Goal: Information Seeking & Learning: Learn about a topic

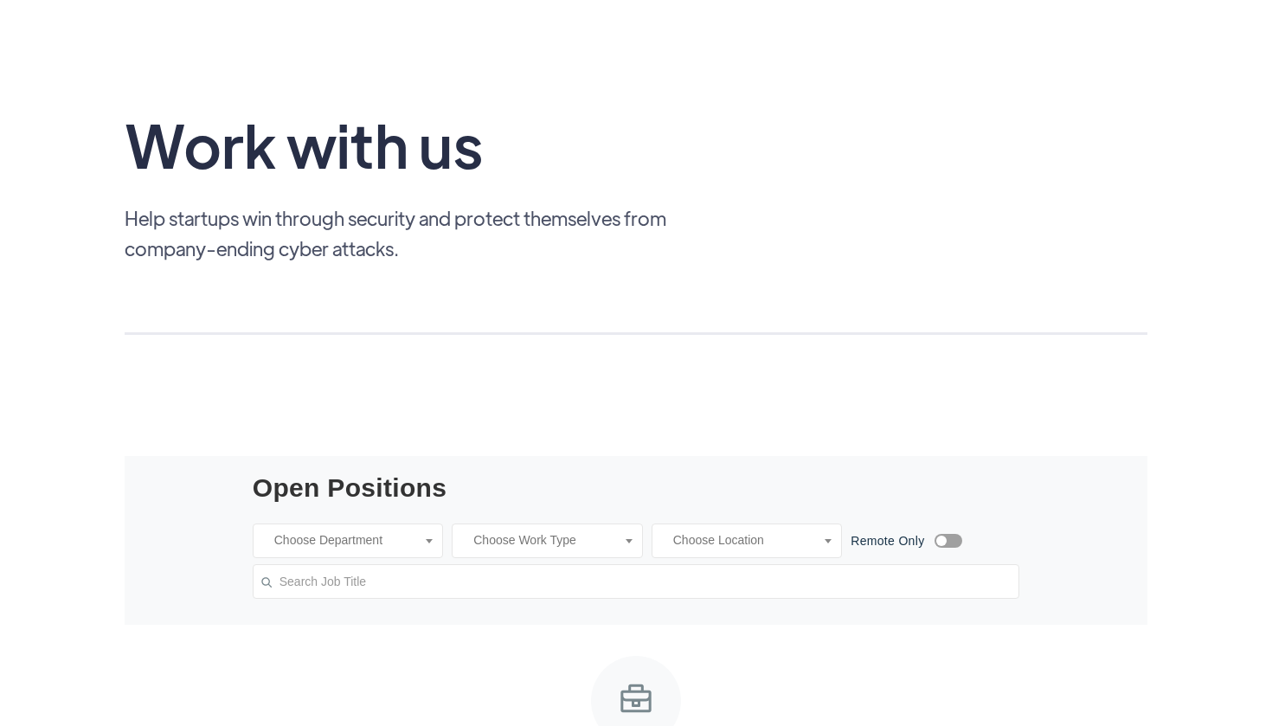
scroll to position [99, 0]
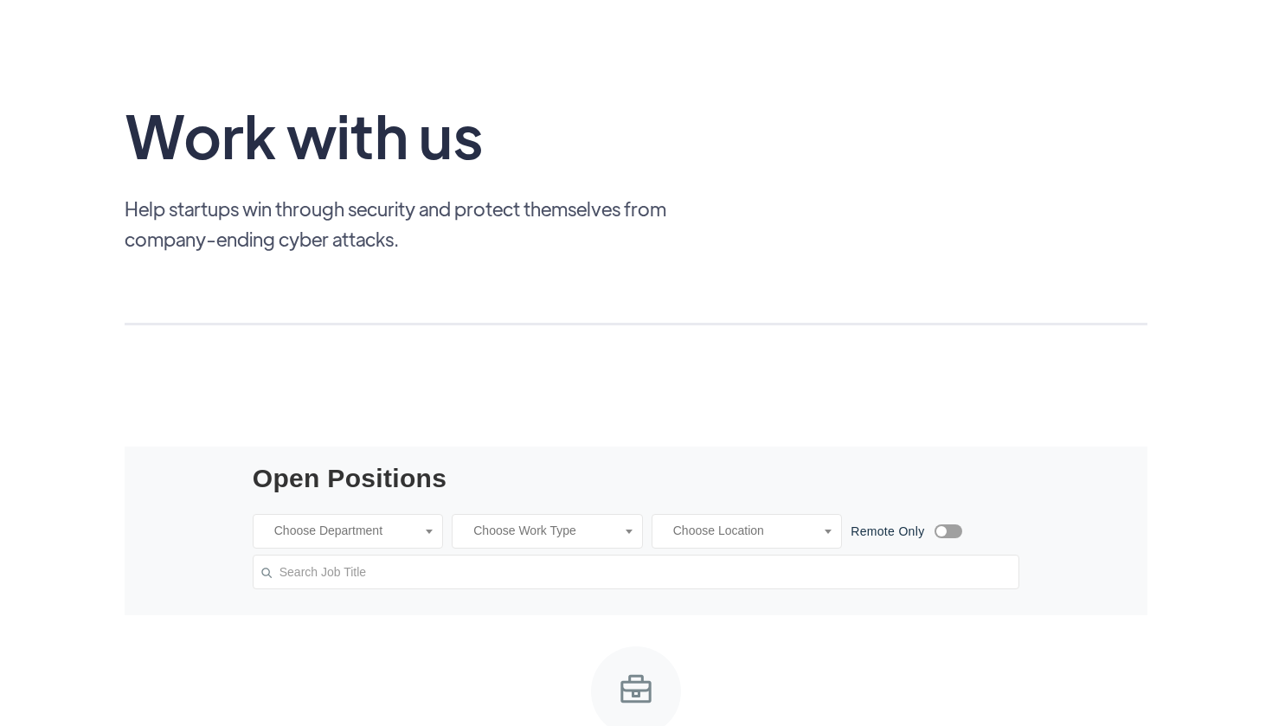
click at [638, 530] on ul at bounding box center [546, 536] width 189 height 42
click at [388, 533] on input "search" at bounding box center [389, 530] width 251 height 17
click at [503, 540] on ul at bounding box center [546, 536] width 189 height 42
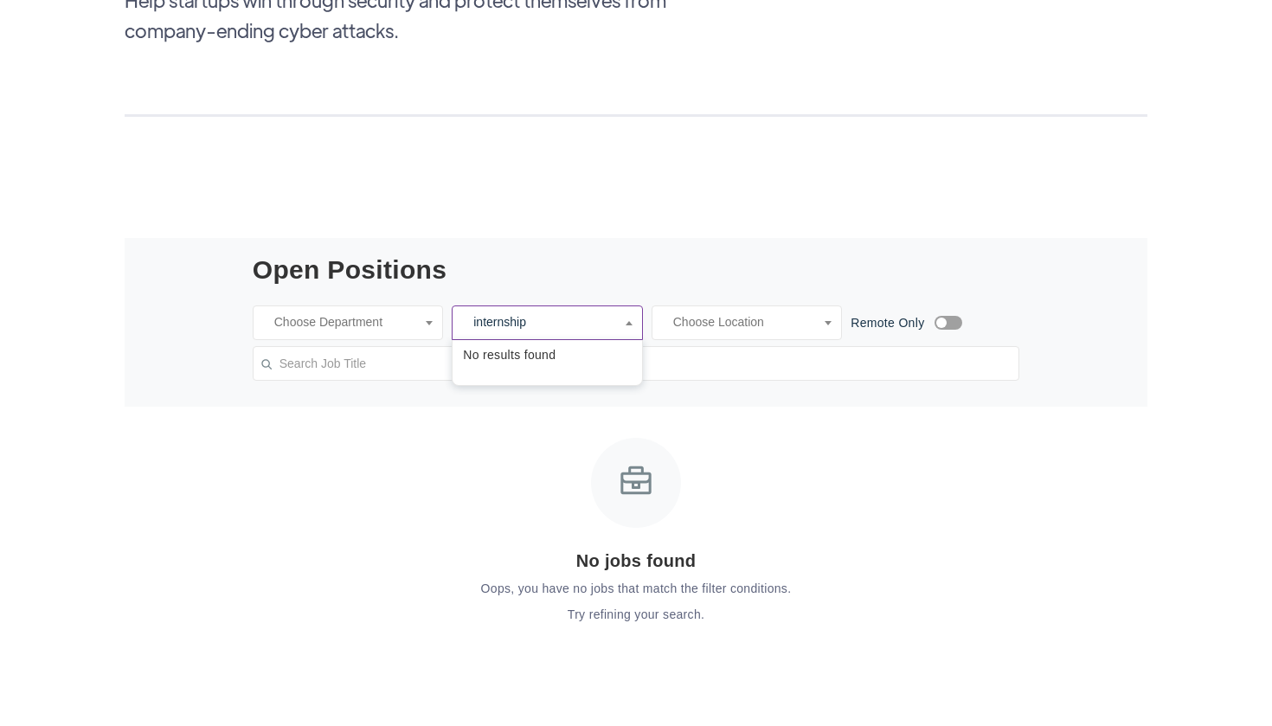
scroll to position [312, 0]
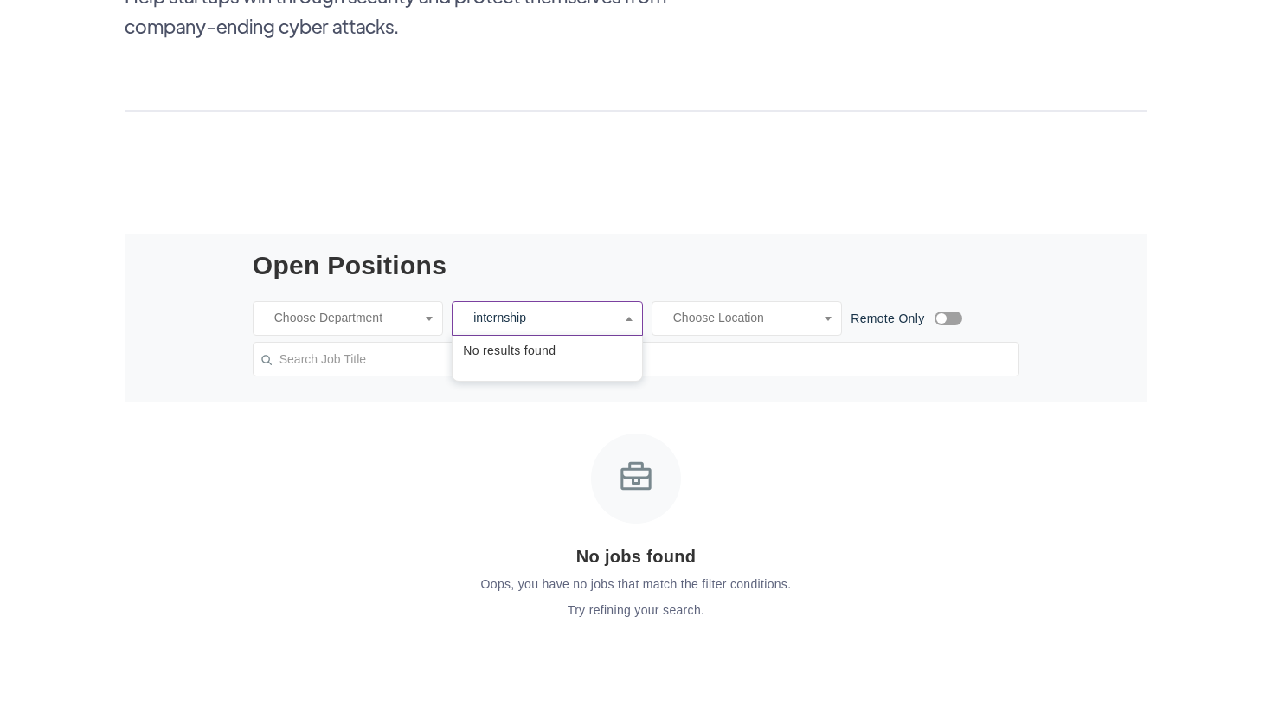
click at [580, 317] on input "internship" at bounding box center [547, 318] width 169 height 17
type input "internship"
click at [408, 347] on input "text" at bounding box center [636, 359] width 767 height 35
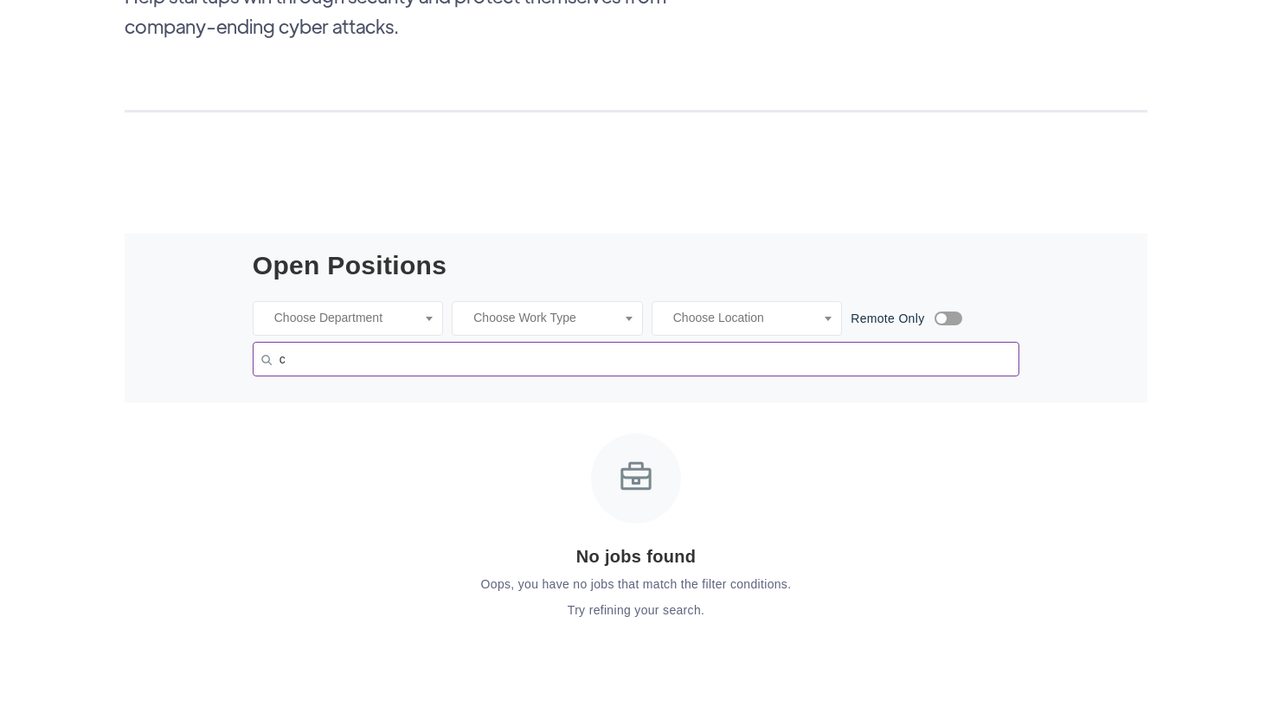
type input "cy"
type input "cyber"
type input "cybersecurity"
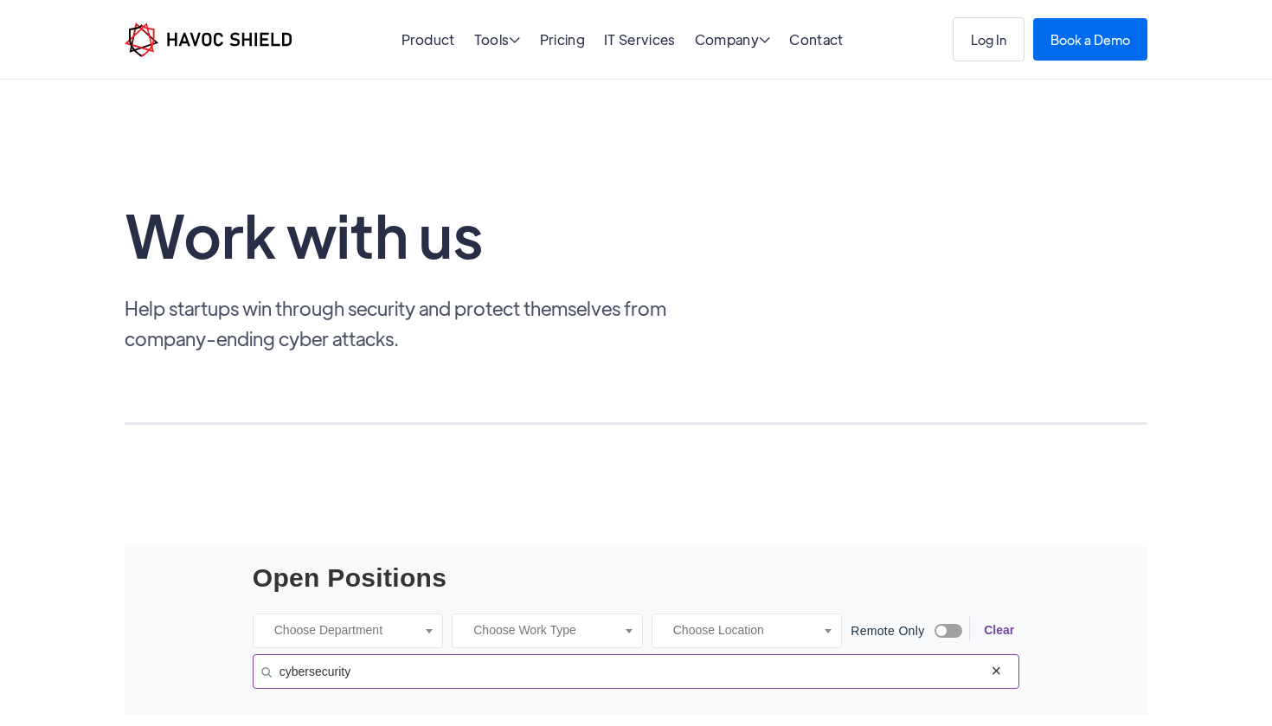
scroll to position [0, 0]
click at [742, 39] on div "Company " at bounding box center [733, 41] width 76 height 16
click at [582, 260] on div "Company About Us Blog Advisory Board Careers" at bounding box center [670, 182] width 296 height 225
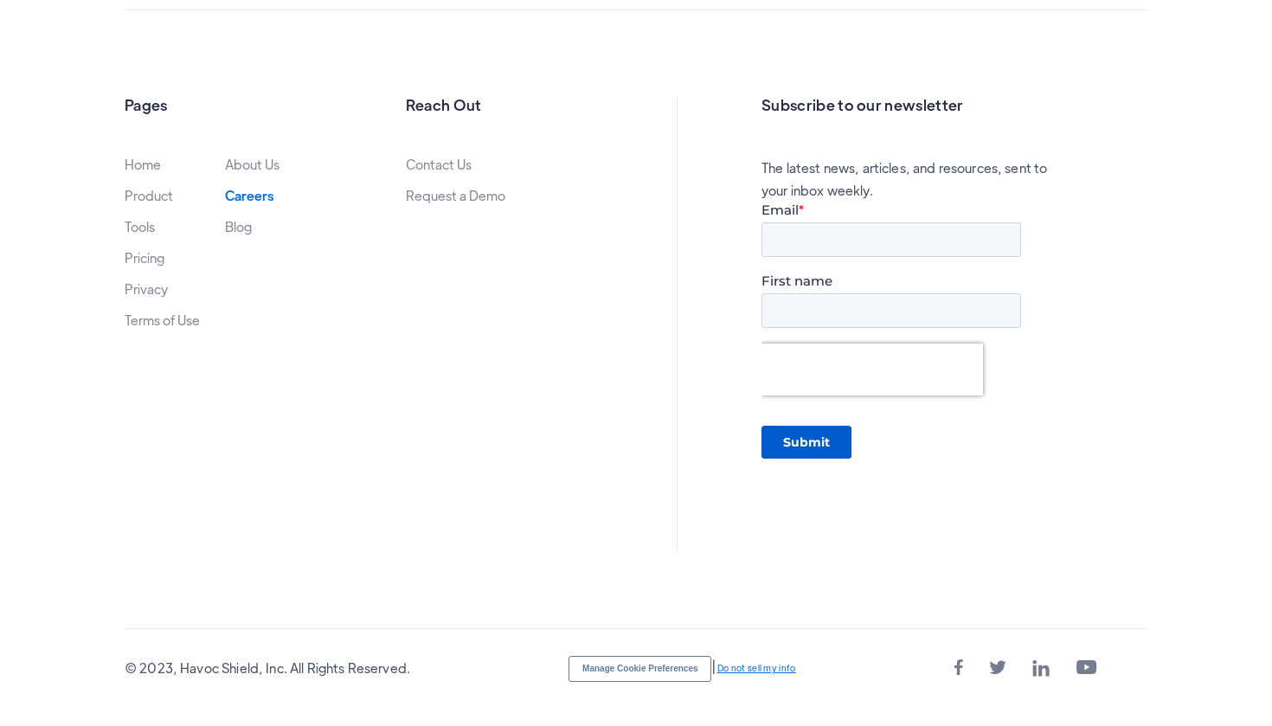
scroll to position [1288, 0]
